Goal: Information Seeking & Learning: Learn about a topic

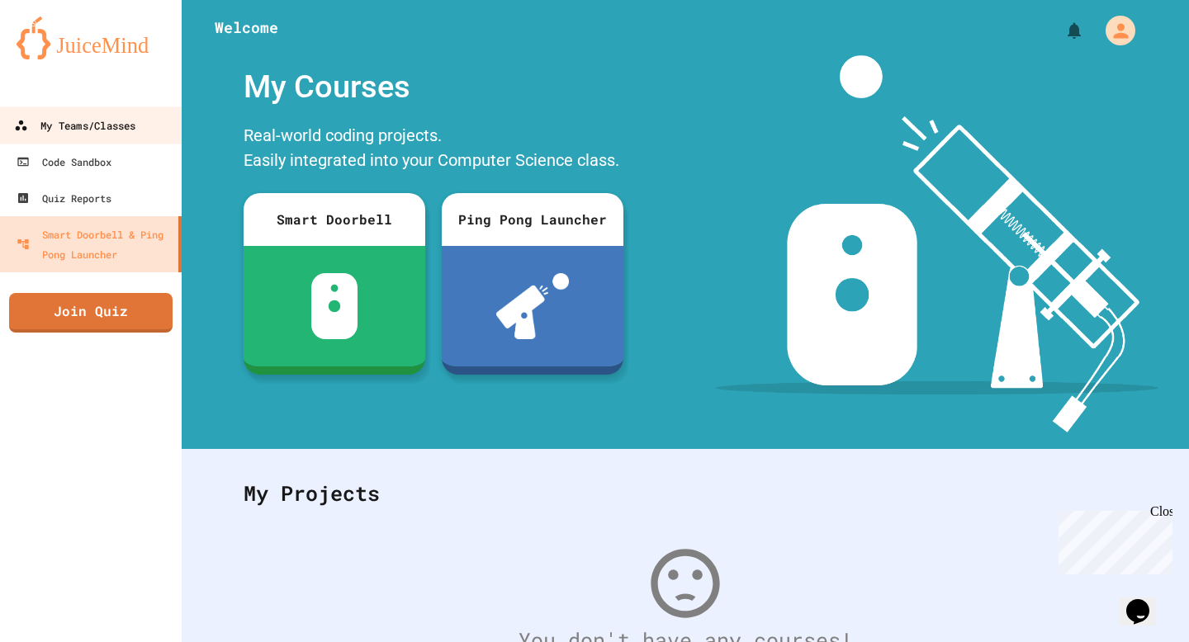
click at [92, 120] on div "My Teams/Classes" at bounding box center [74, 126] width 121 height 21
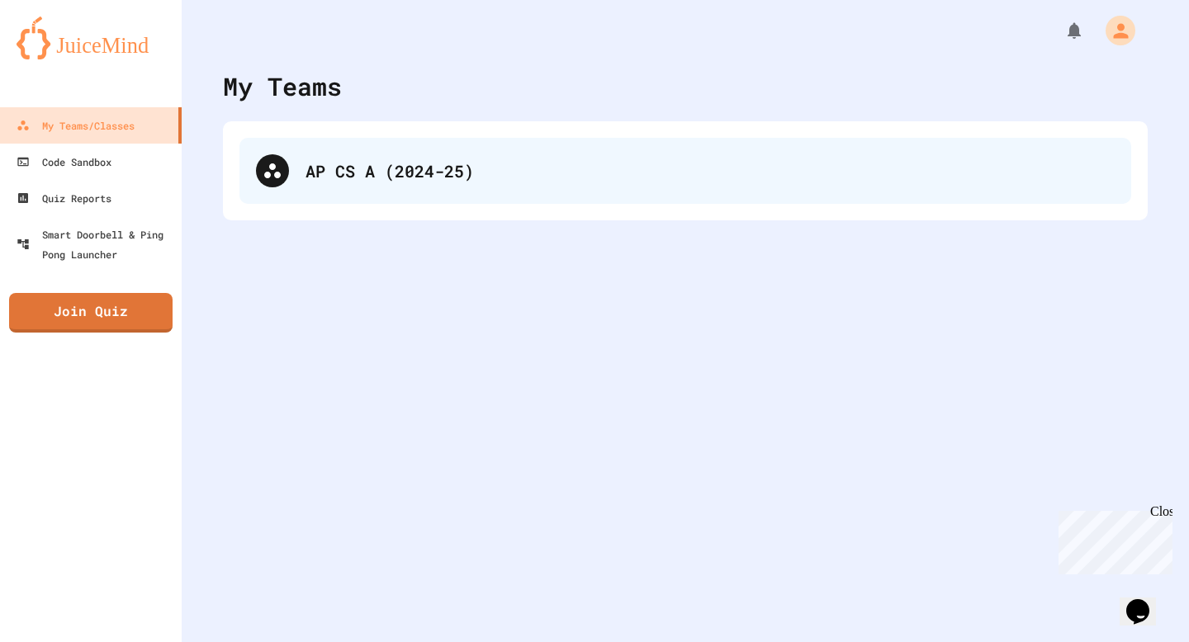
click at [452, 167] on div "AP CS A (2024-25)" at bounding box center [709, 171] width 809 height 25
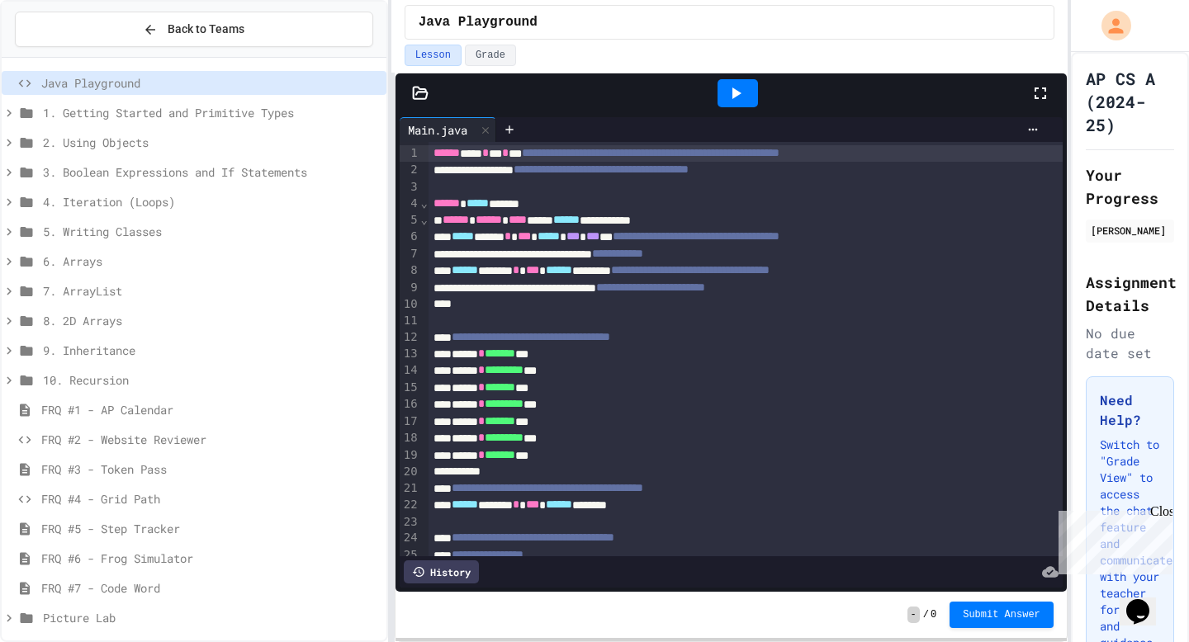
scroll to position [8, 0]
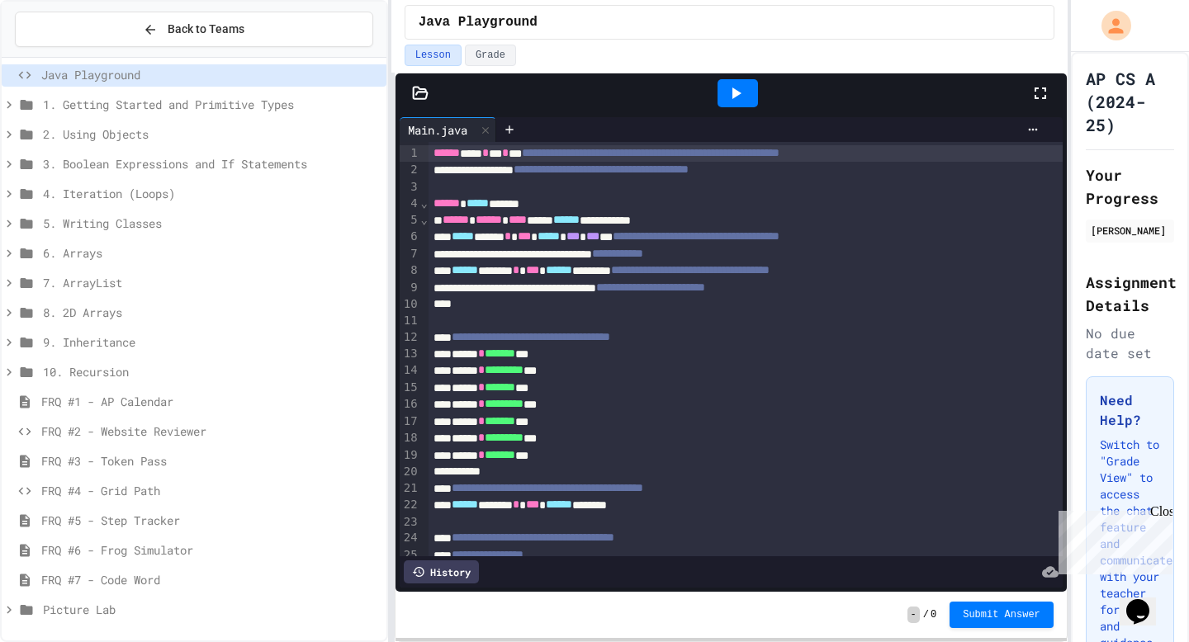
click at [87, 367] on span "10. Recursion" at bounding box center [211, 371] width 337 height 17
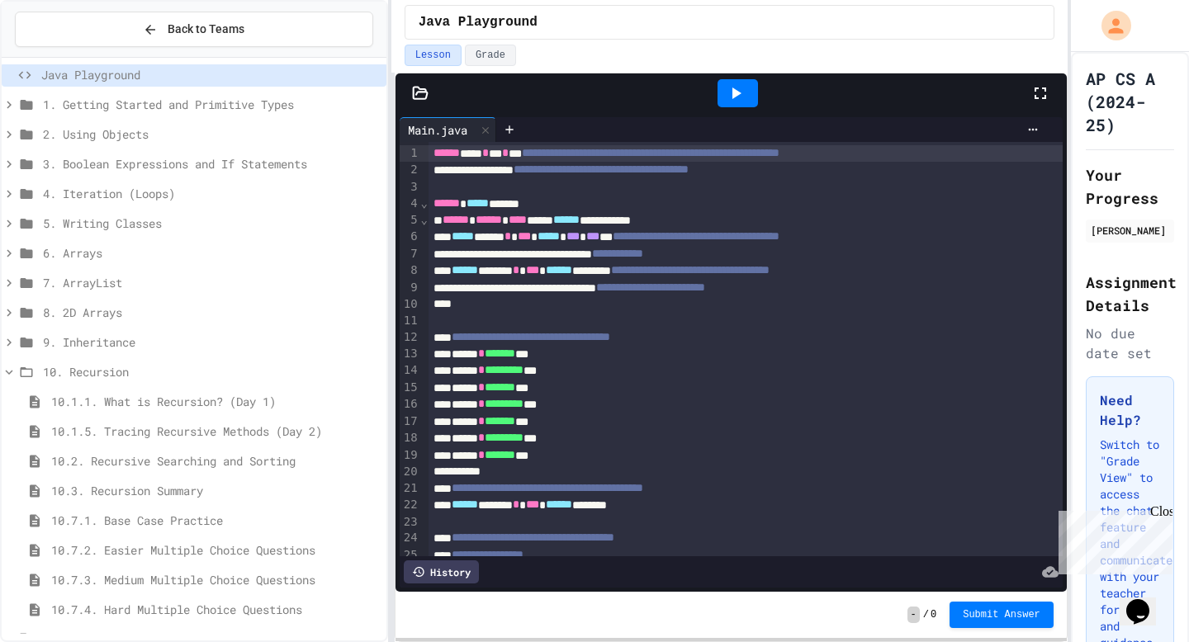
click at [12, 340] on icon at bounding box center [9, 342] width 15 height 15
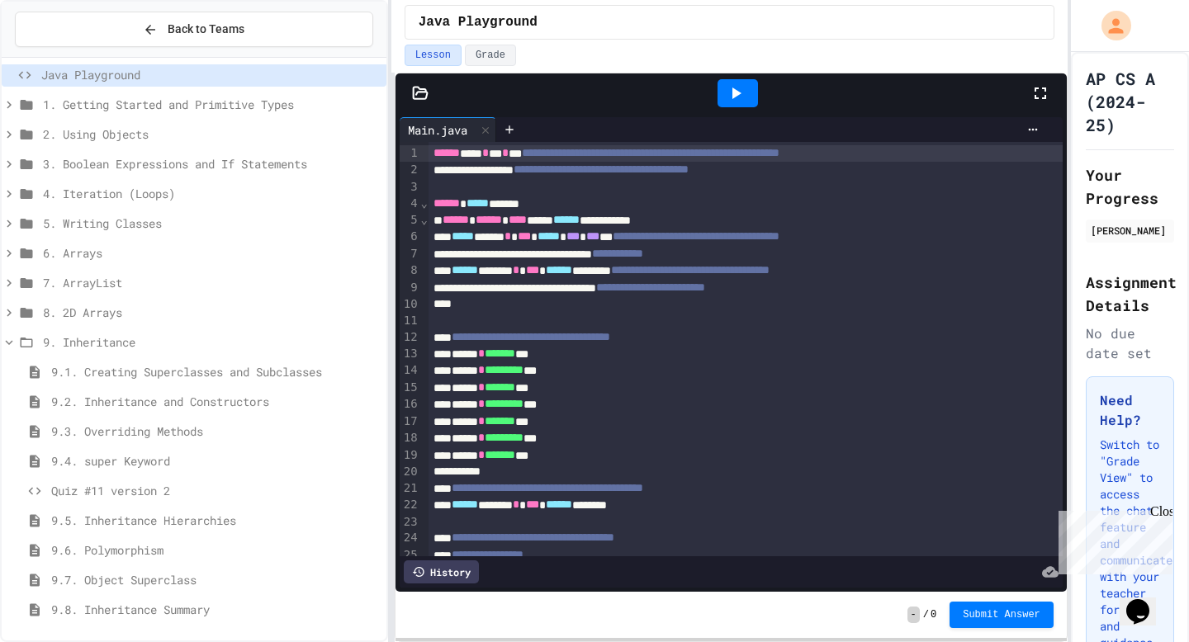
click at [7, 308] on icon at bounding box center [9, 312] width 15 height 15
click at [7, 282] on icon at bounding box center [9, 283] width 15 height 15
click at [15, 246] on icon at bounding box center [9, 253] width 15 height 15
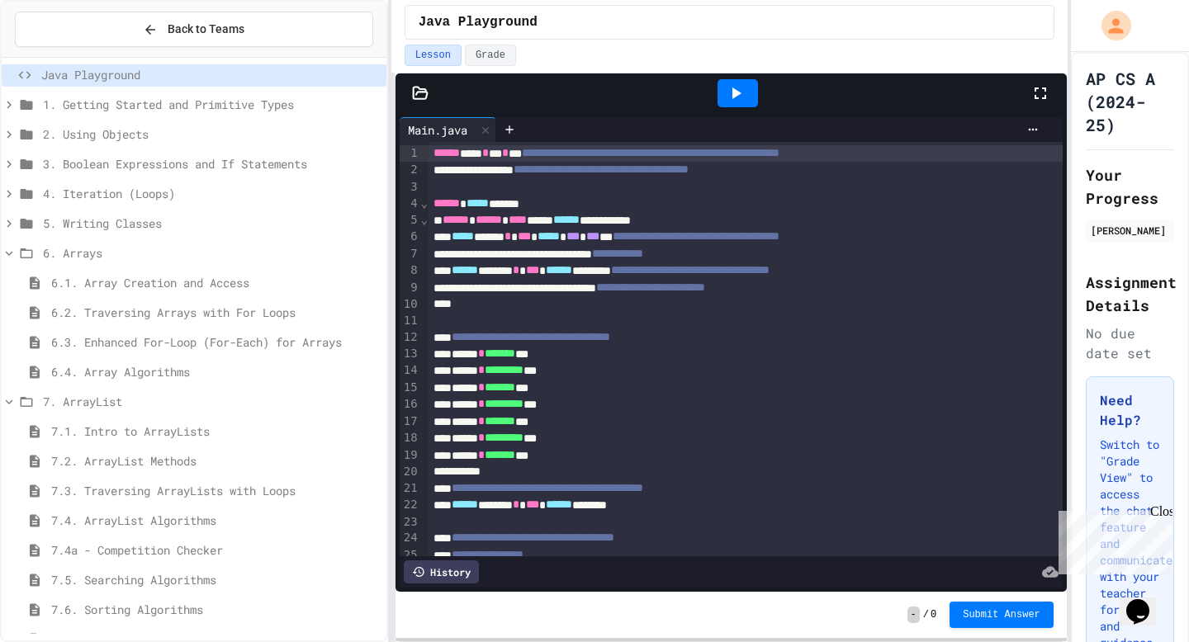
click at [11, 222] on icon at bounding box center [9, 223] width 15 height 15
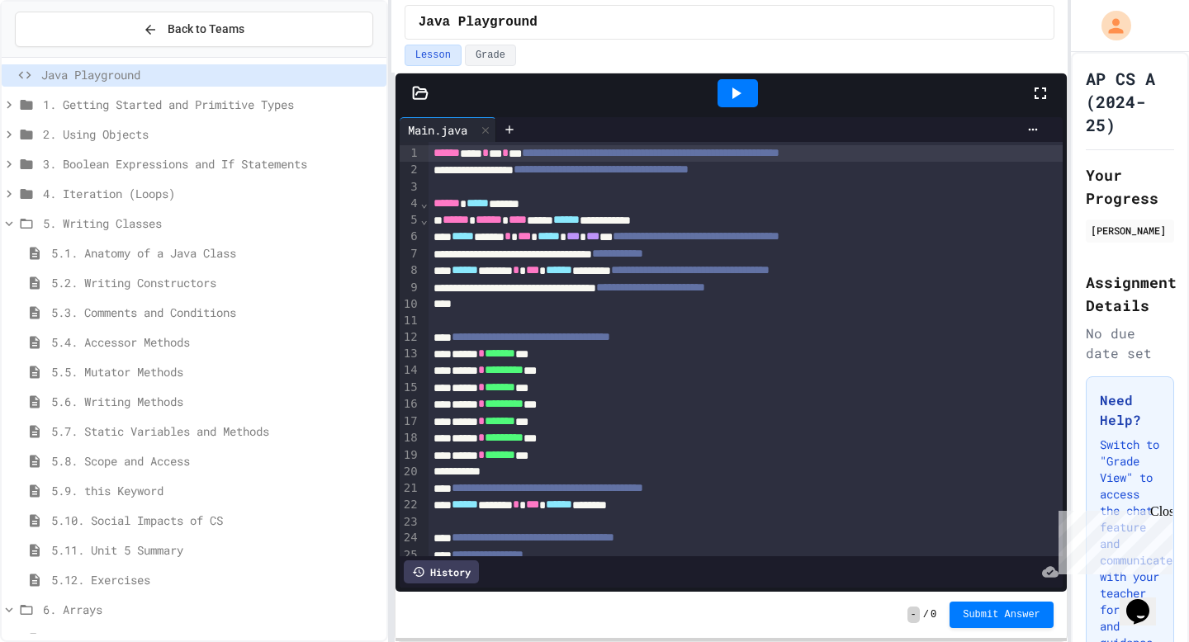
click at [10, 202] on div "4. Iteration (Loops)" at bounding box center [194, 194] width 385 height 24
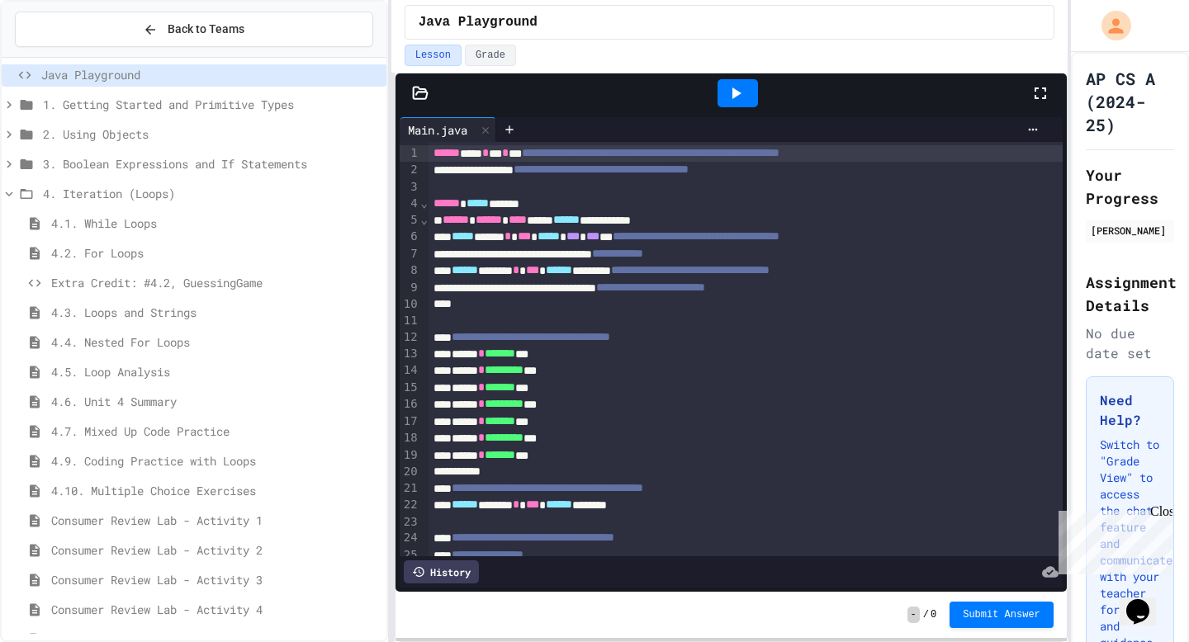
click at [11, 161] on icon at bounding box center [9, 164] width 15 height 15
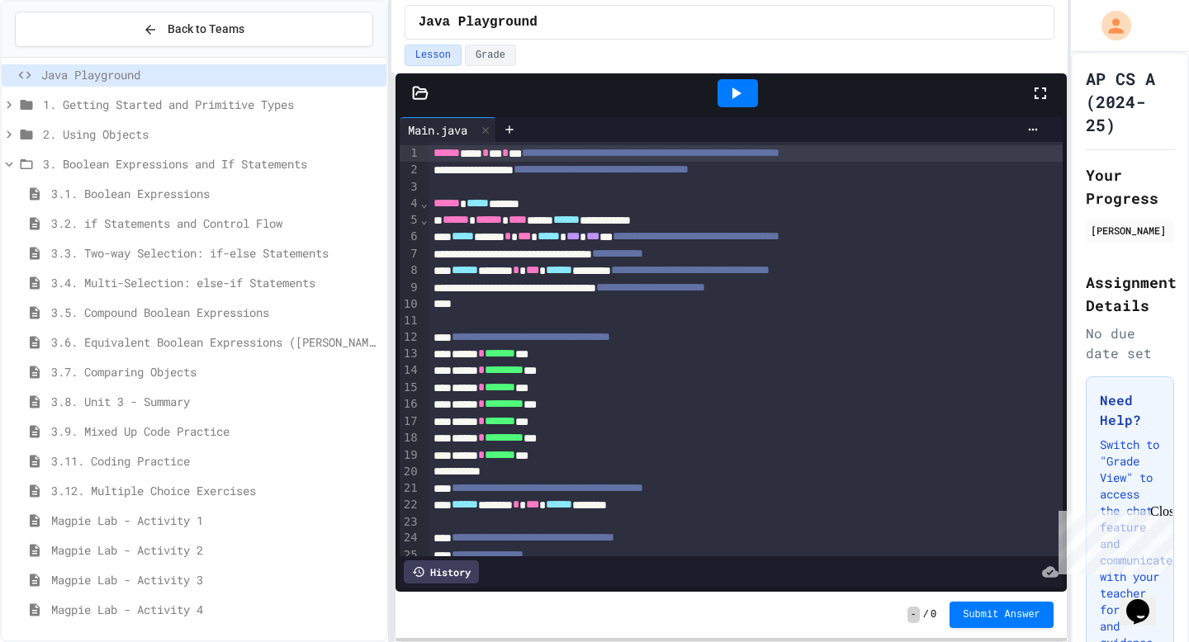
click at [10, 135] on icon at bounding box center [9, 133] width 5 height 7
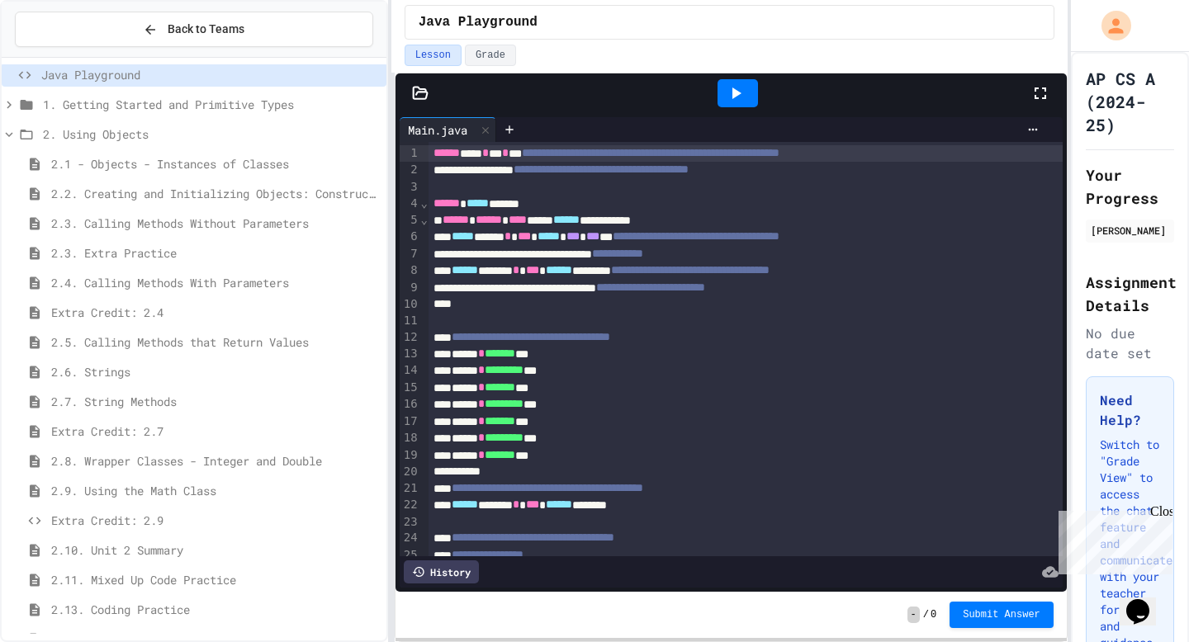
click at [9, 106] on icon at bounding box center [9, 104] width 5 height 7
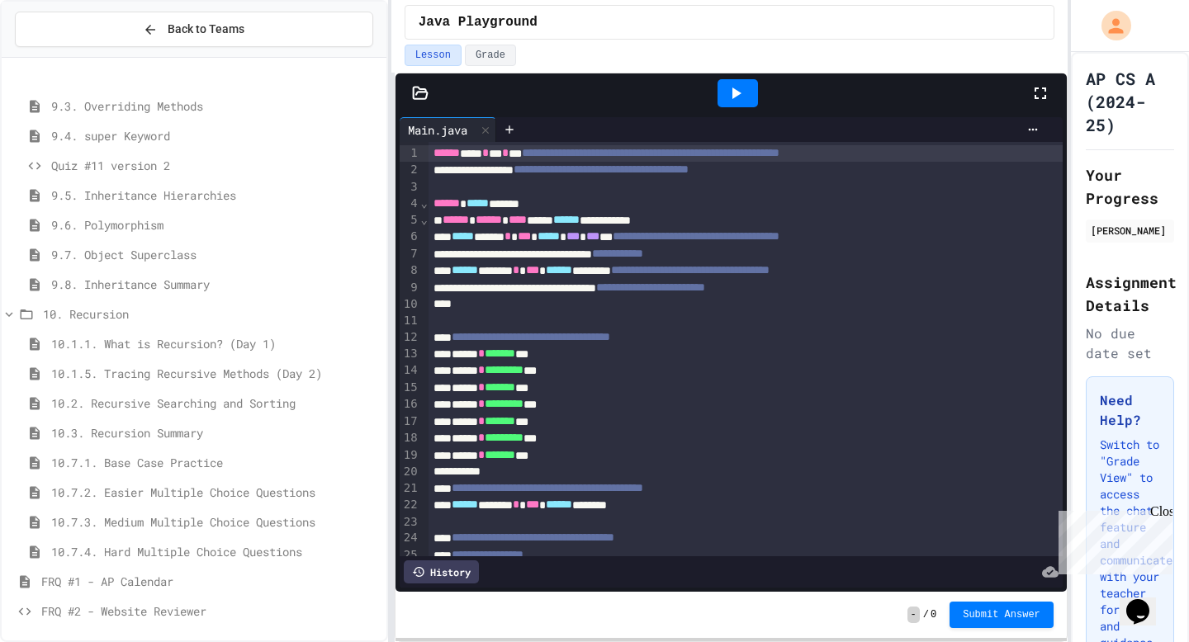
scroll to position [3277, 0]
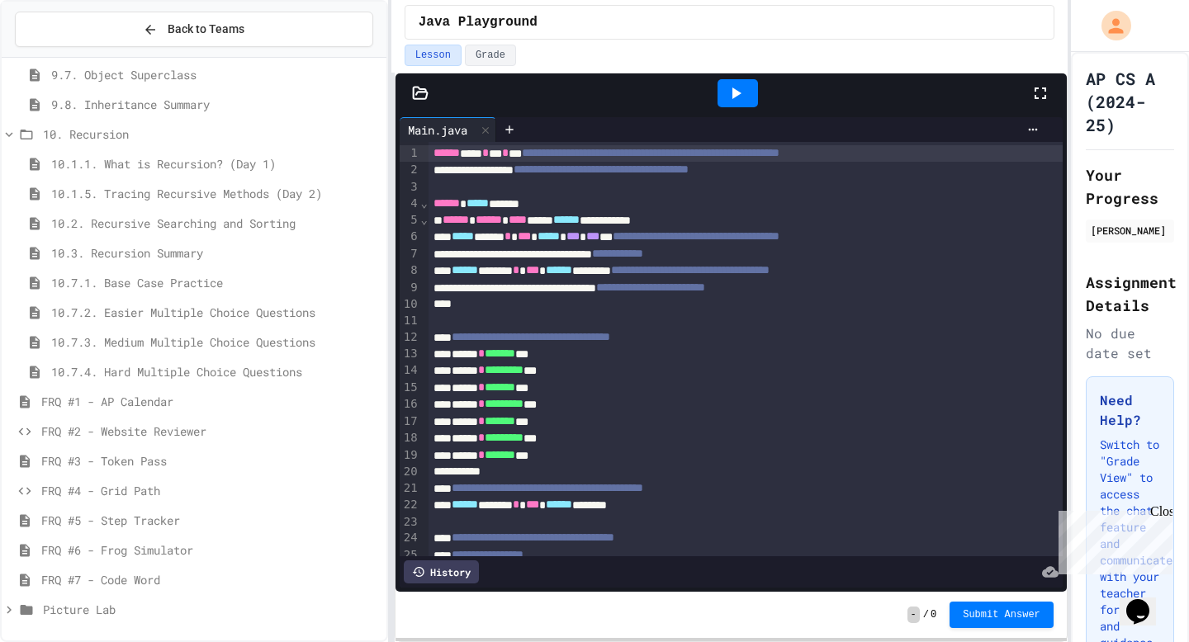
click at [7, 607] on icon at bounding box center [9, 610] width 15 height 15
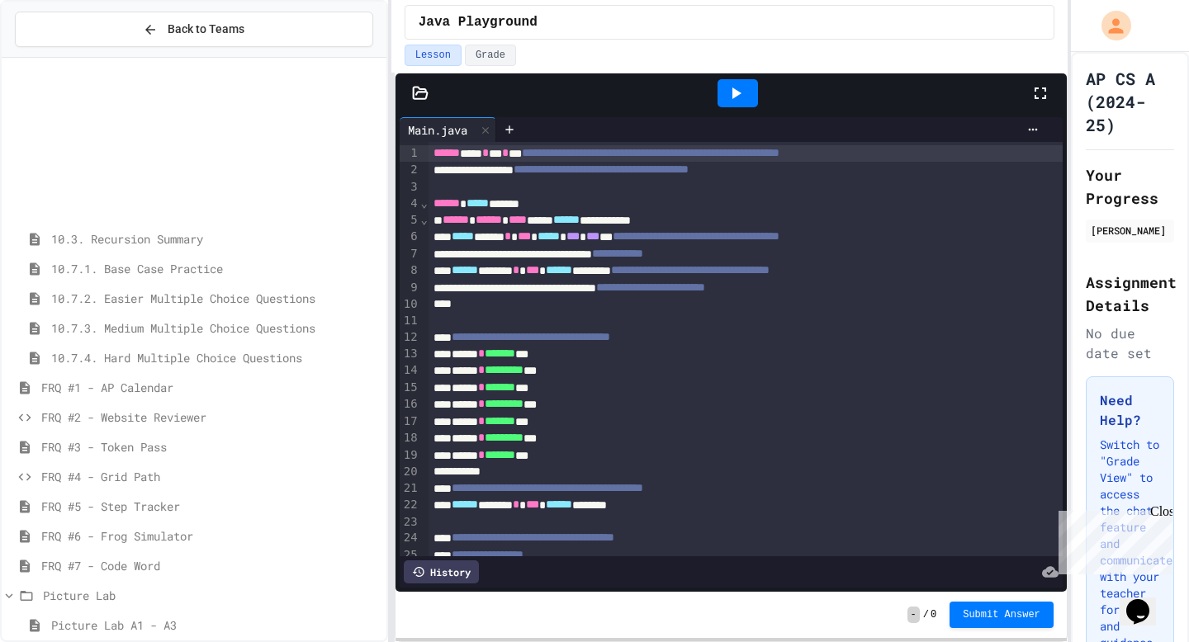
scroll to position [3515, 0]
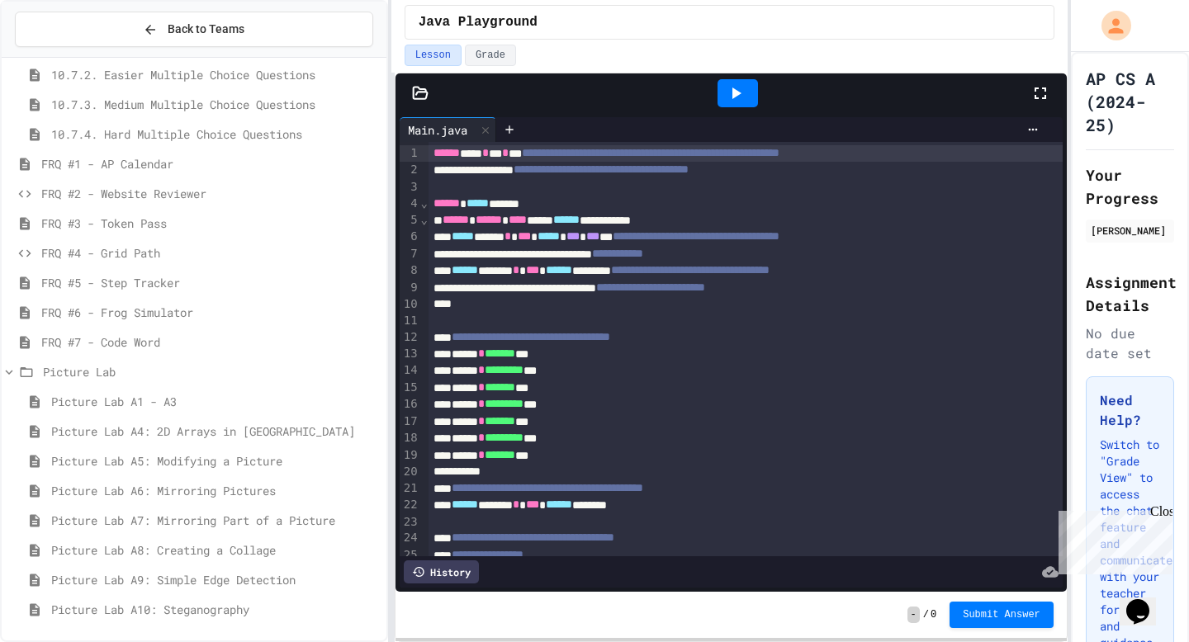
click at [203, 433] on span "Picture Lab A4: 2D Arrays in [GEOGRAPHIC_DATA]" at bounding box center [215, 431] width 329 height 17
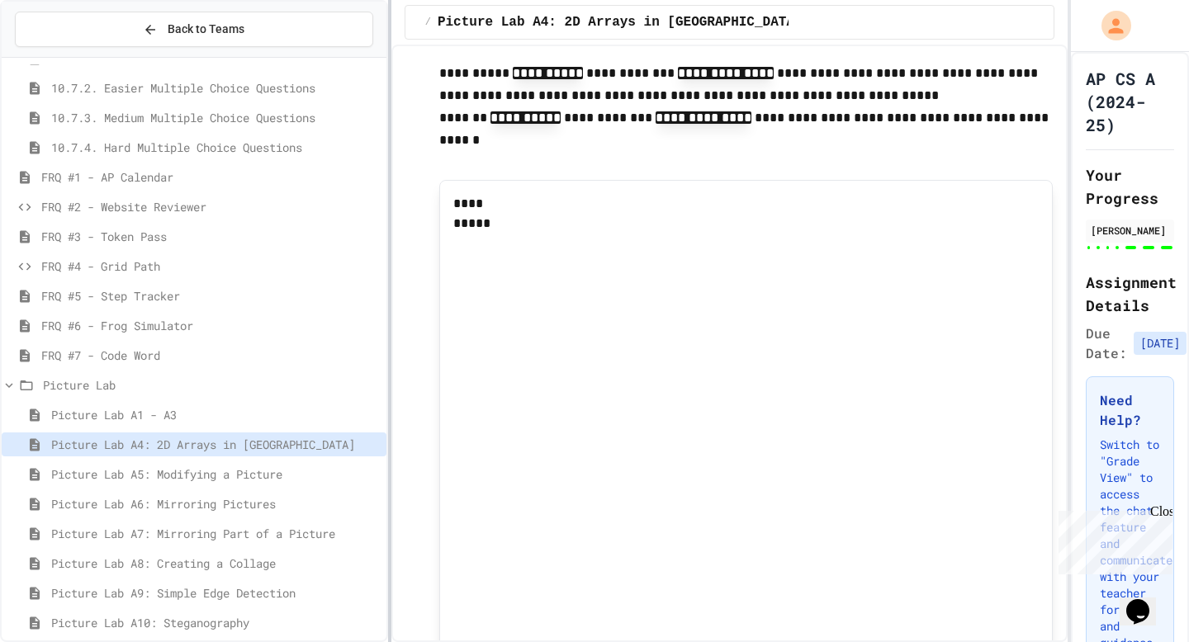
scroll to position [92, 0]
